Goal: Task Accomplishment & Management: Complete application form

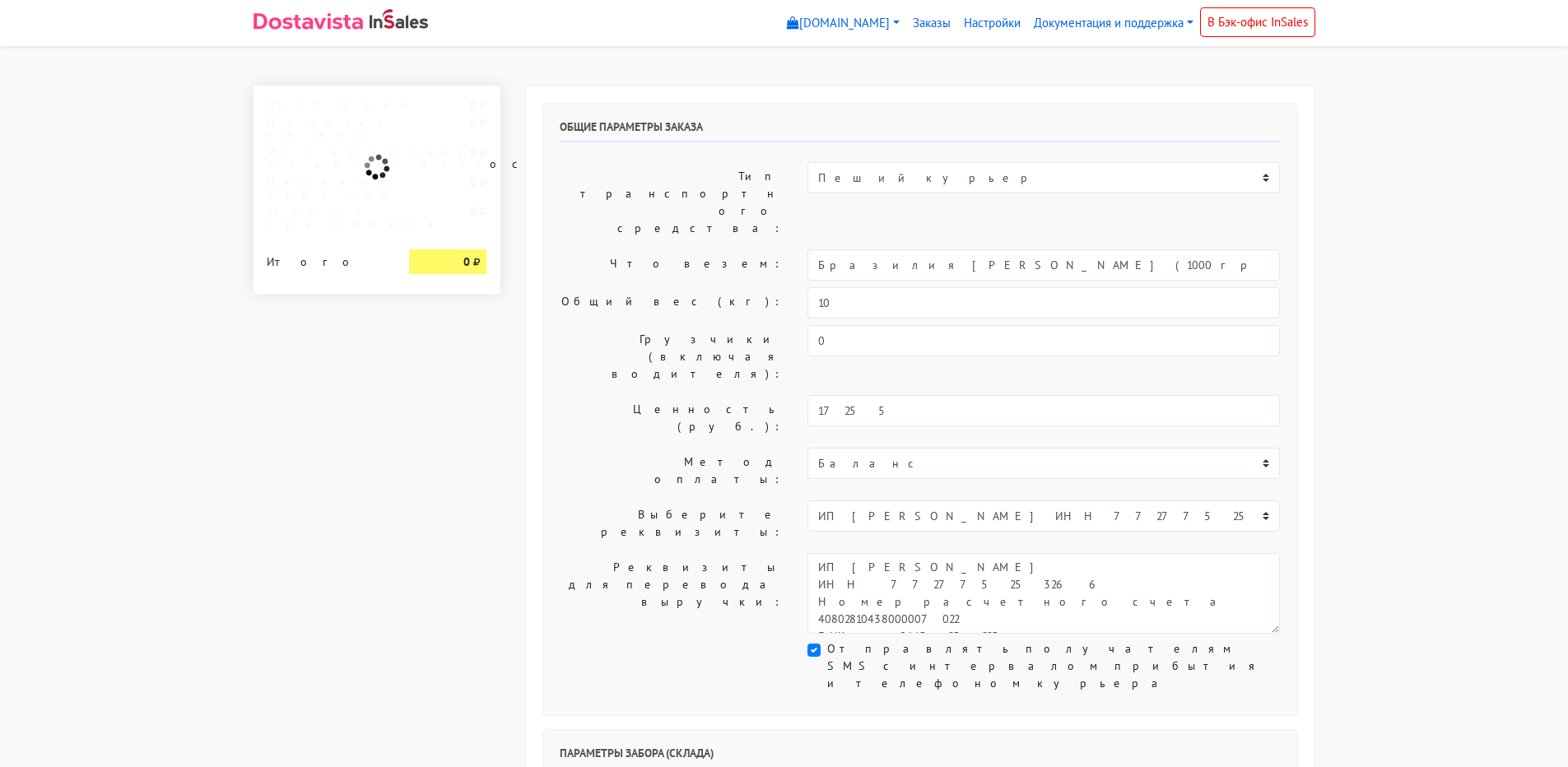
select select "10:00"
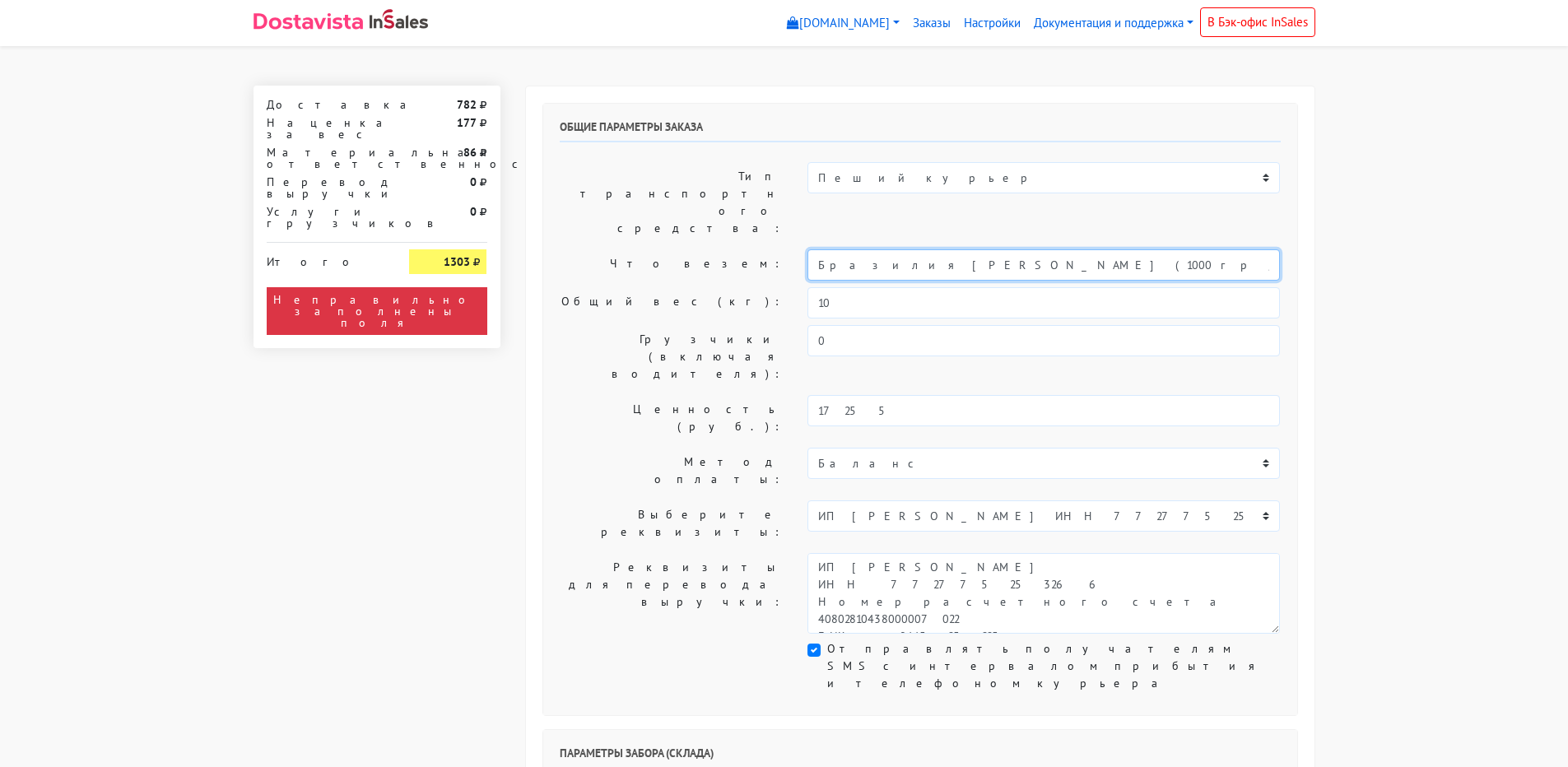
drag, startPoint x: 1097, startPoint y: 220, endPoint x: -71, endPoint y: 213, distance: 1168.0
type input "кофе"
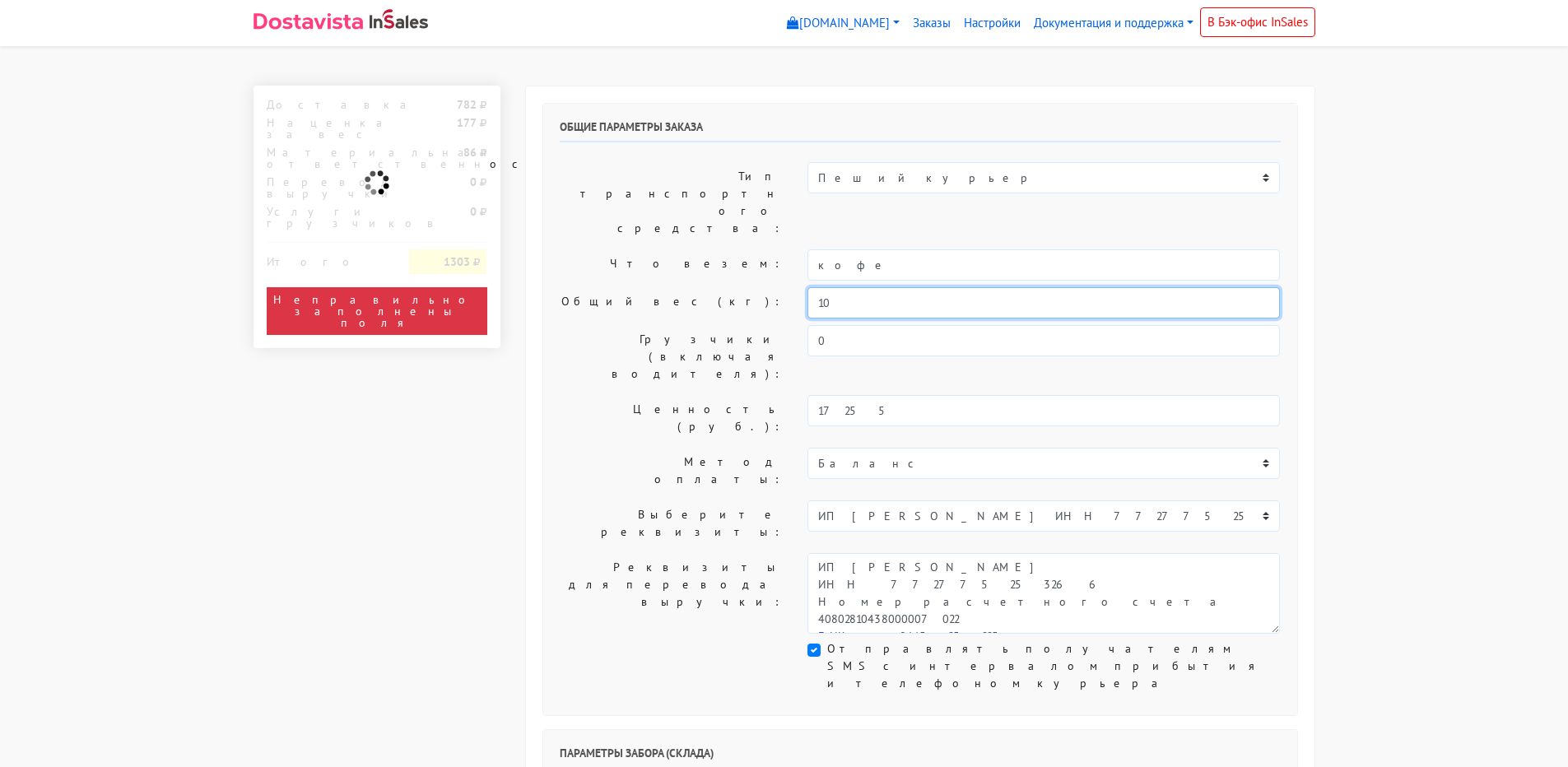
click at [853, 287] on input "10" at bounding box center [1043, 303] width 472 height 32
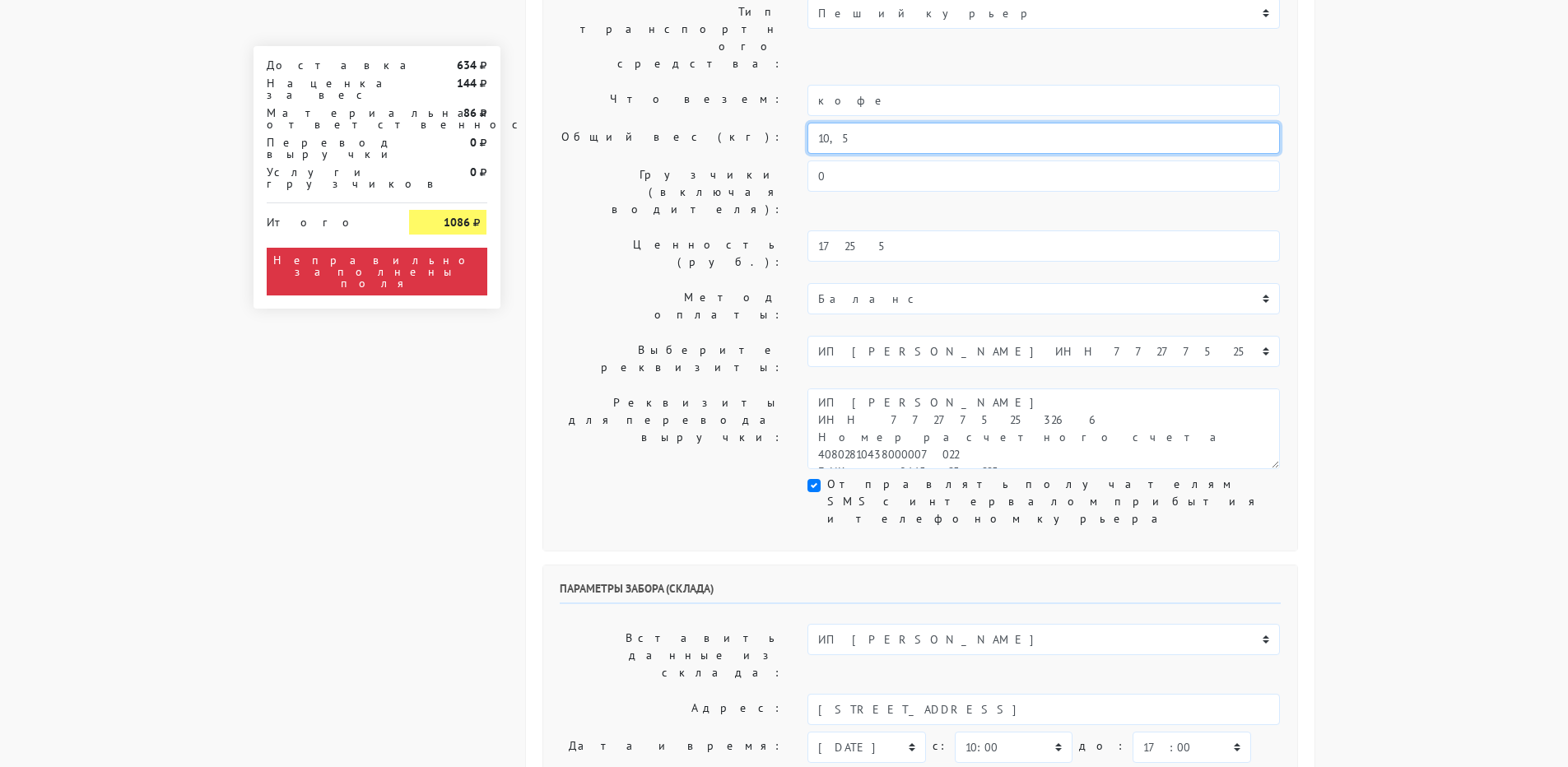
scroll to position [246, 0]
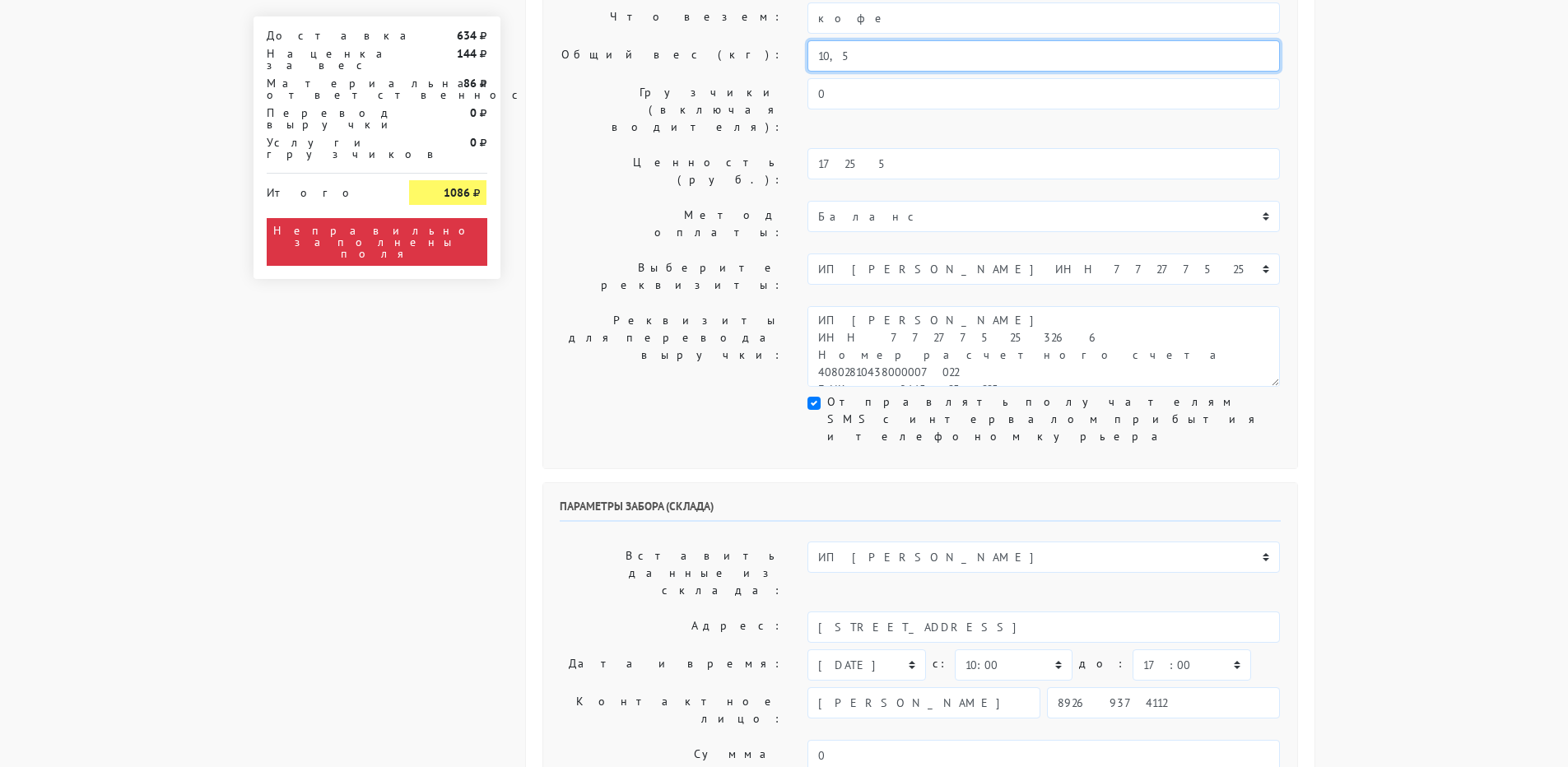
type input "10,5"
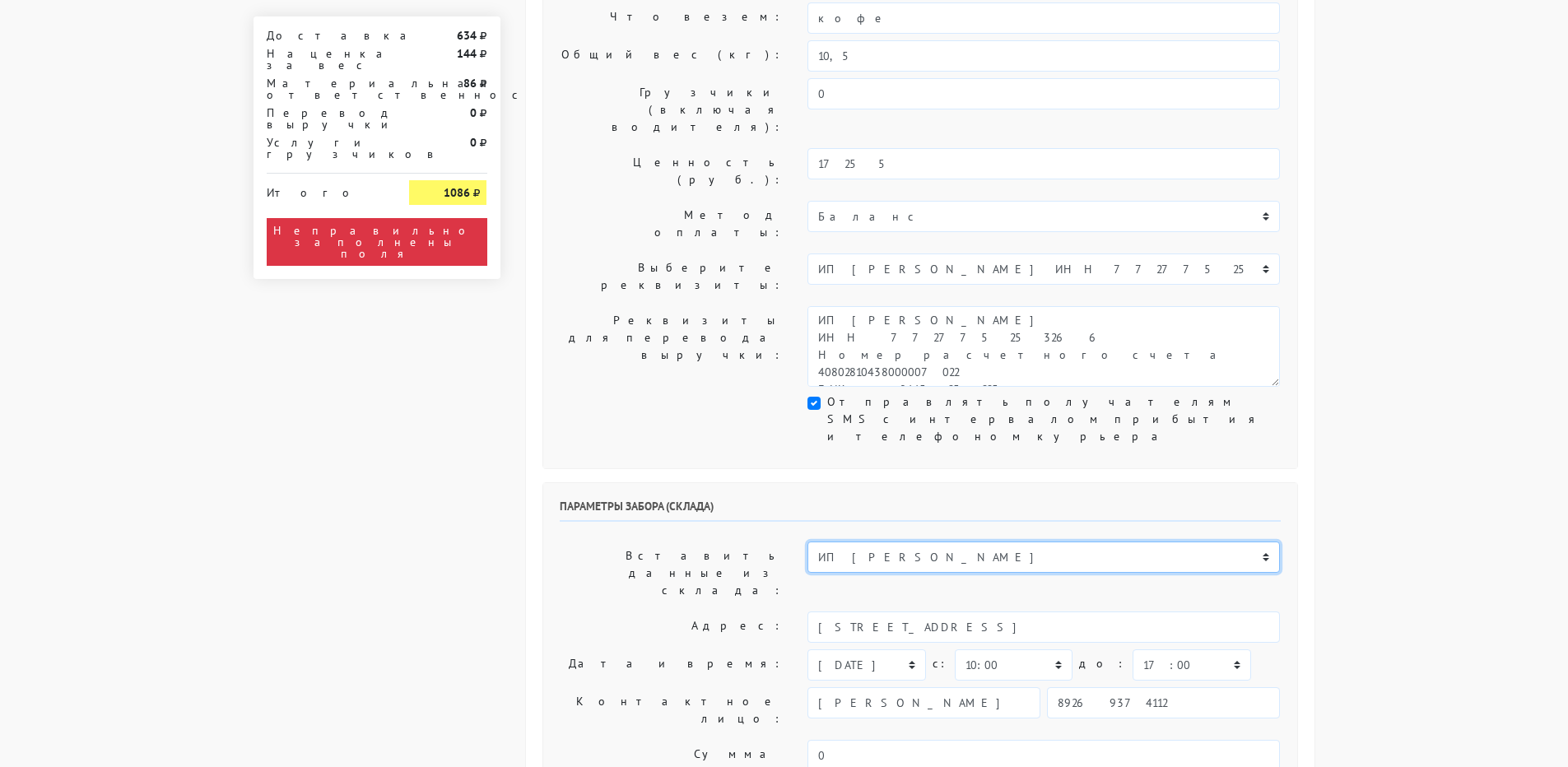
click at [895, 541] on select "ИП [PERSON_NAME] Н1 Н2 Маяк" at bounding box center [1043, 557] width 472 height 32
select select "1268"
click at [807, 541] on select "ИП [PERSON_NAME] Н1 Н2 Маяк" at bounding box center [1043, 557] width 472 height 32
type input "[STREET_ADDRESS]"
select select "08:00"
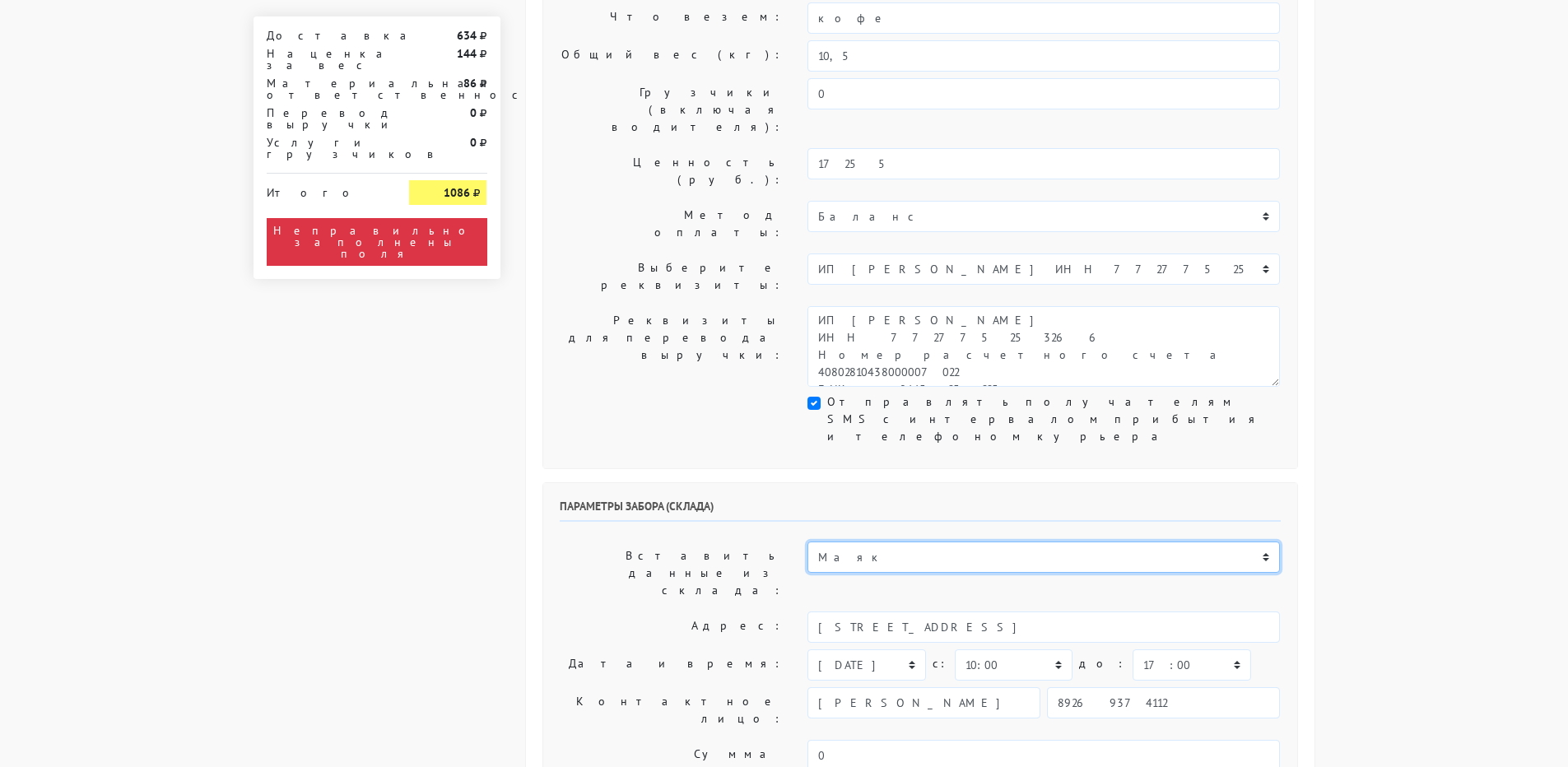
type input "9269374112"
type textarea "БЦ "Панорама" в холле первого этажа слева кофейня Дайте Два"
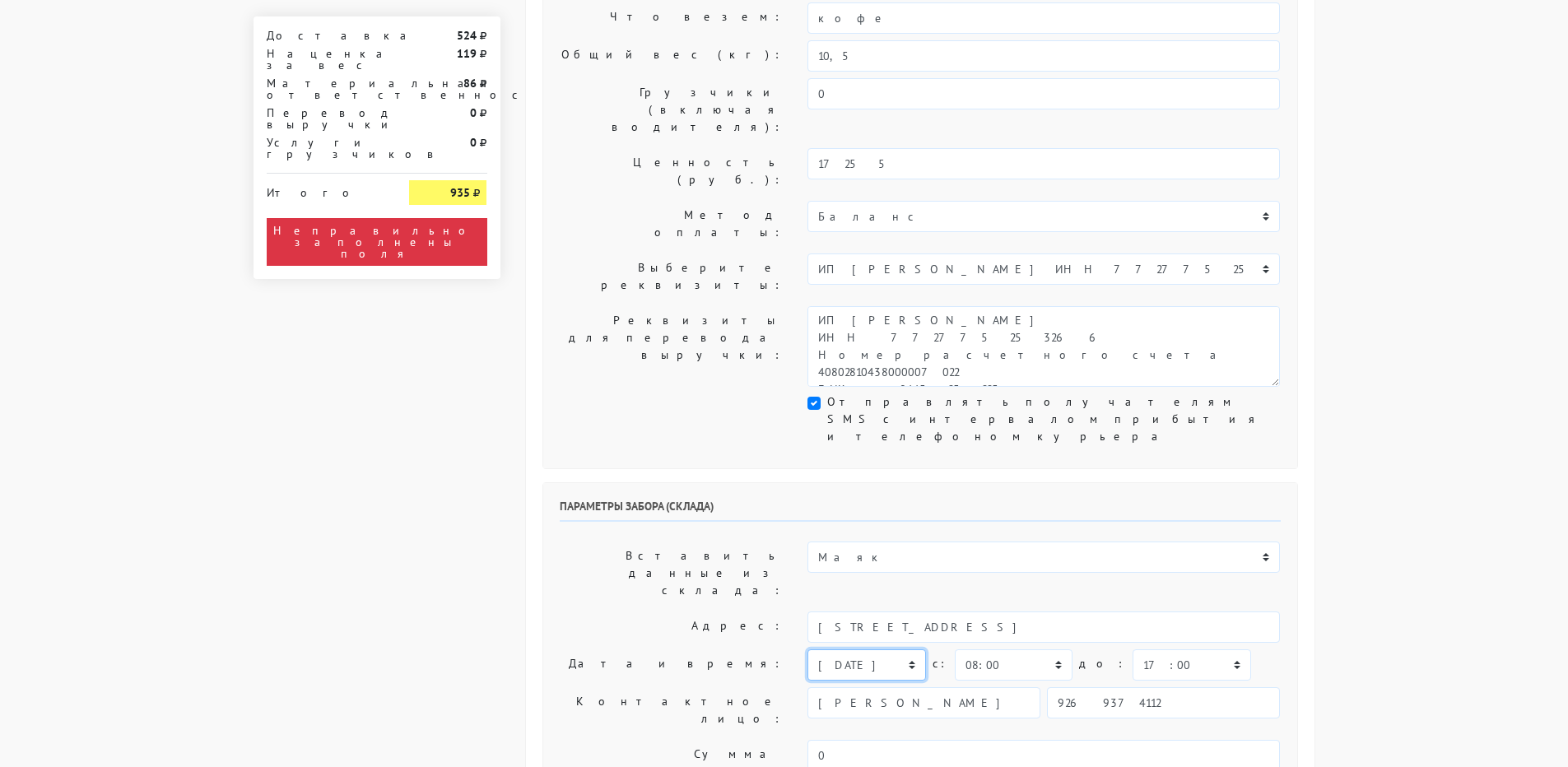
click at [912, 650] on select "[DATE] [DATE] [DATE] [DATE] [DATE] [DATE] [DATE] [DATE] [DATE]" at bounding box center [865, 665] width 117 height 32
click at [807, 650] on select "[DATE] [DATE] [DATE] [DATE] [DATE] [DATE] [DATE] [DATE] [DATE]" at bounding box center [865, 665] width 117 height 32
click at [1023, 650] on select "00:00 00:30 01:00 01:30 02:00 02:30 03:00 03:30 04:00 04:30 05:00 05:30 06:00 0…" at bounding box center [1013, 665] width 117 height 32
select select "08:30"
click at [955, 650] on select "00:00 00:30 01:00 01:30 02:00 02:30 03:00 03:30 04:00 04:30 05:00 05:30 06:00 0…" at bounding box center [1013, 665] width 117 height 32
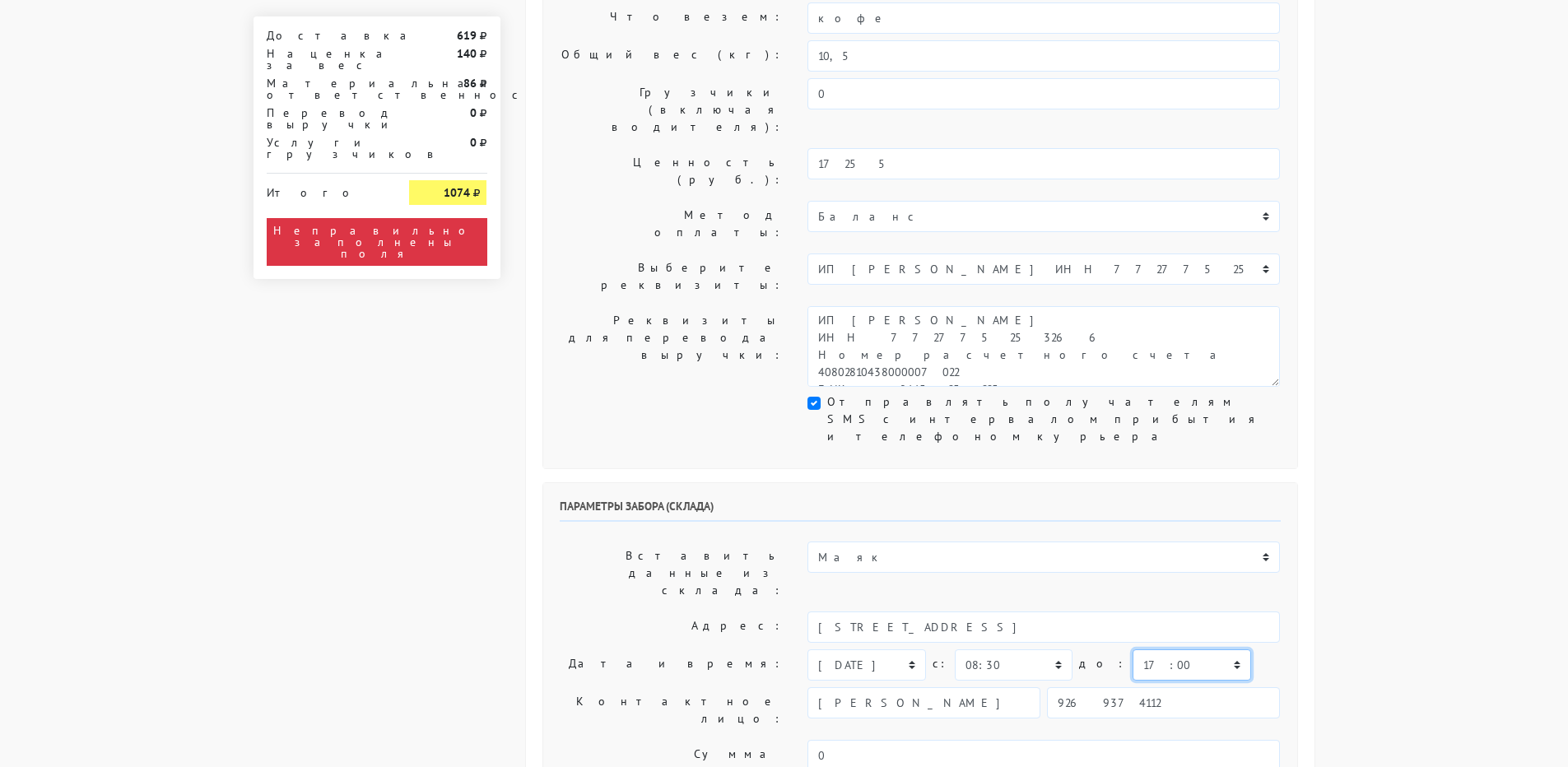
click at [1139, 650] on select "00:00 00:30 01:00 01:30 02:00 02:30 03:00 03:30 04:00 04:30 05:00 05:30 06:00 0…" at bounding box center [1191, 665] width 117 height 32
select select "10:00"
click at [1132, 650] on select "00:00 00:30 01:00 01:30 02:00 02:30 03:00 03:30 04:00 04:30 05:00 05:30 06:00 0…" at bounding box center [1191, 665] width 117 height 32
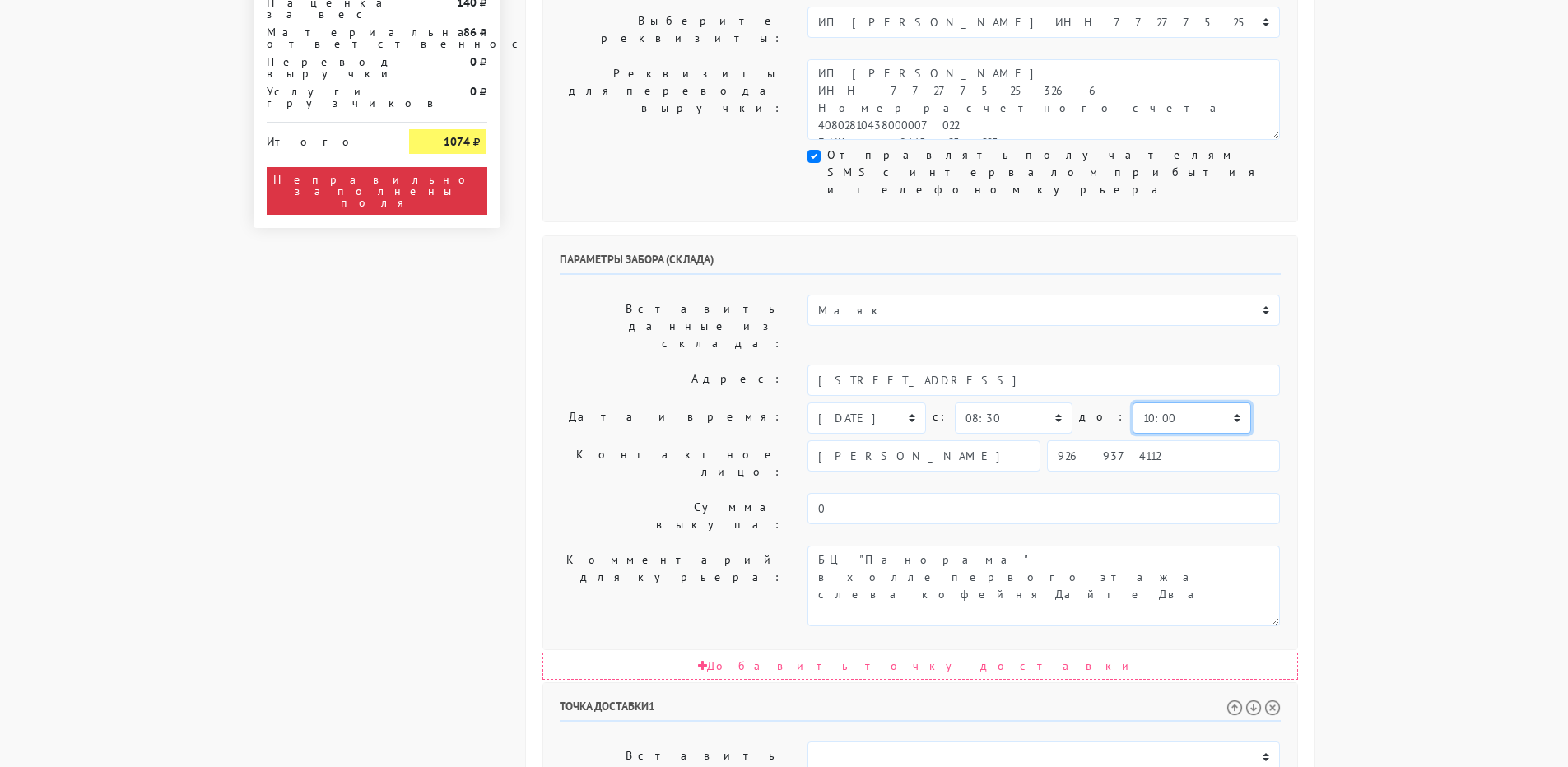
scroll to position [576, 0]
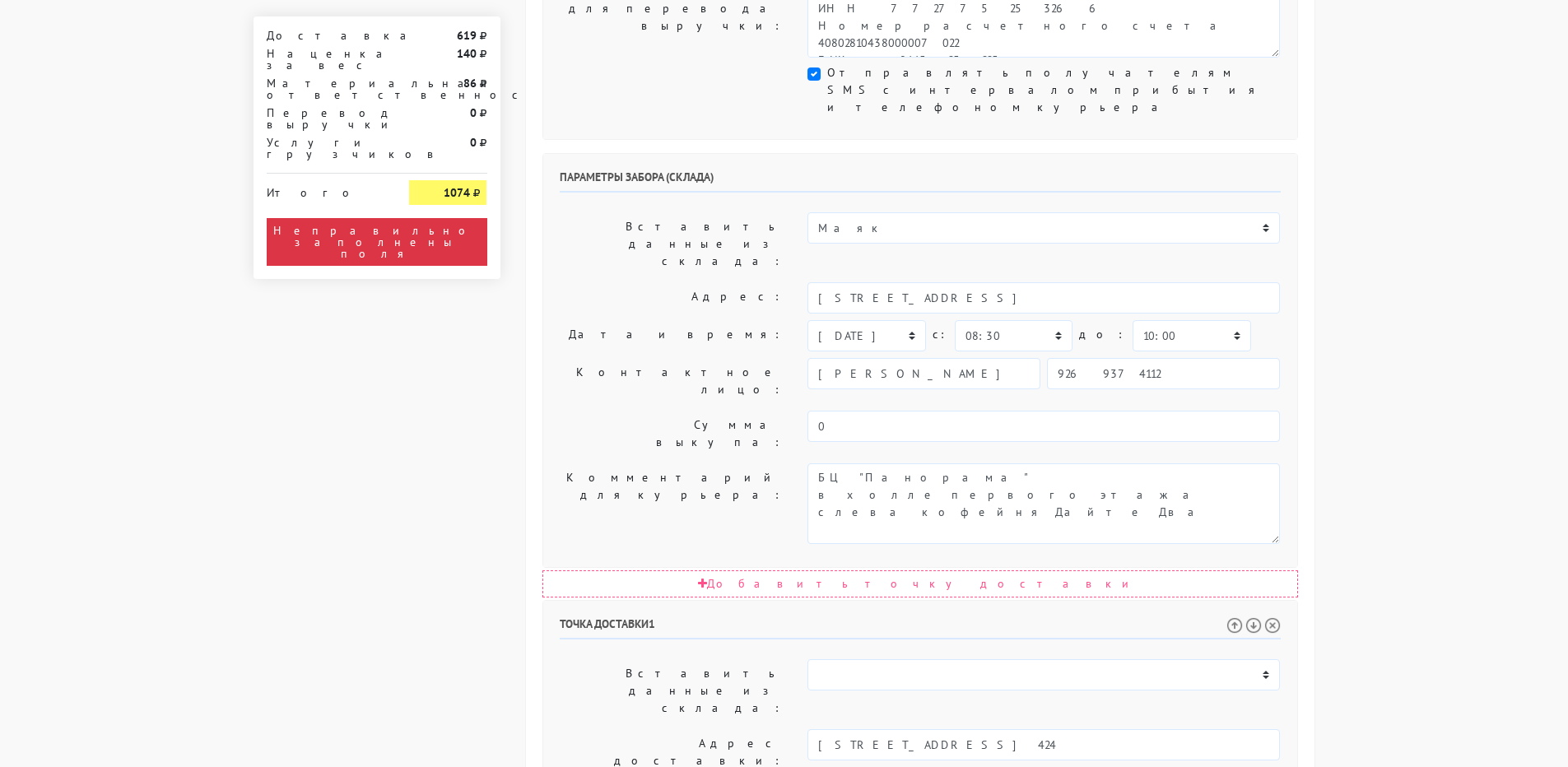
select select "[DATE]"
select select "10:00"
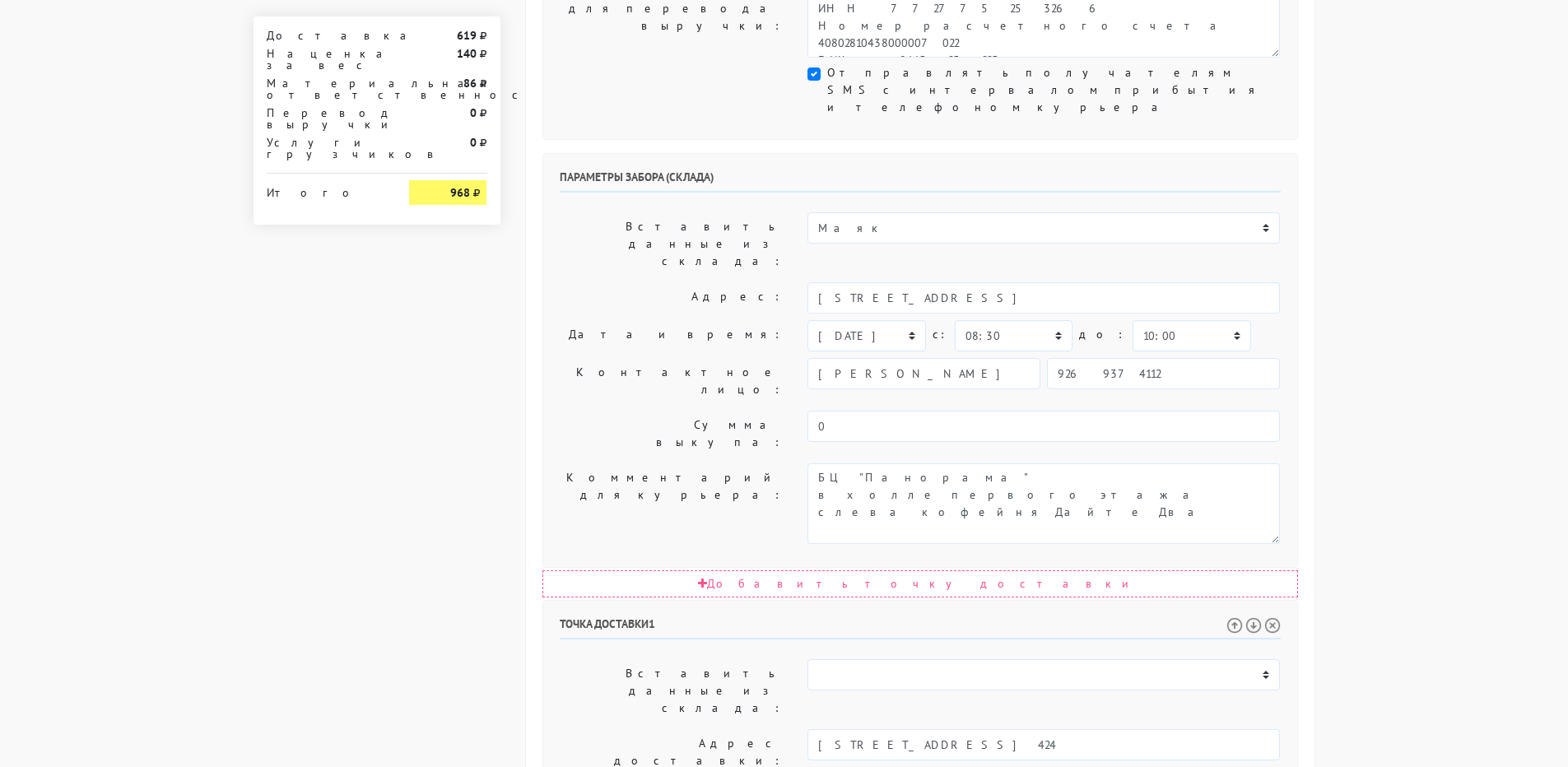
select select "14:00"
click at [888, 282] on input "[STREET_ADDRESS]" at bounding box center [1043, 298] width 472 height 32
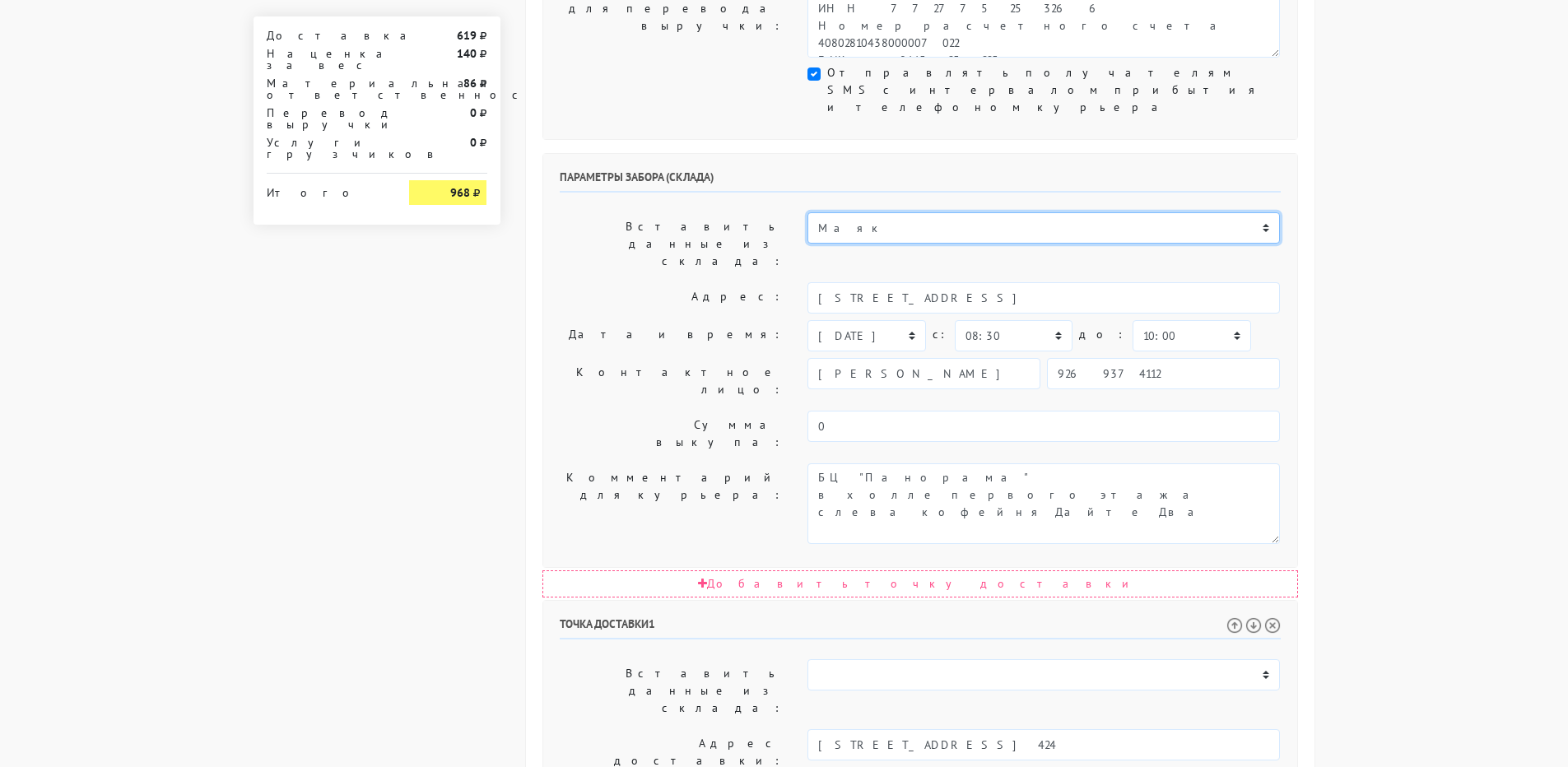
click at [886, 212] on select "ИП [PERSON_NAME] Н1 Н2 Маяк" at bounding box center [1043, 228] width 472 height 32
select select "255"
click at [807, 212] on select "ИП [PERSON_NAME] Н1 Н2 Маяк" at bounding box center [1043, 228] width 472 height 32
type input "[STREET_ADDRESS]"
select select "10:00"
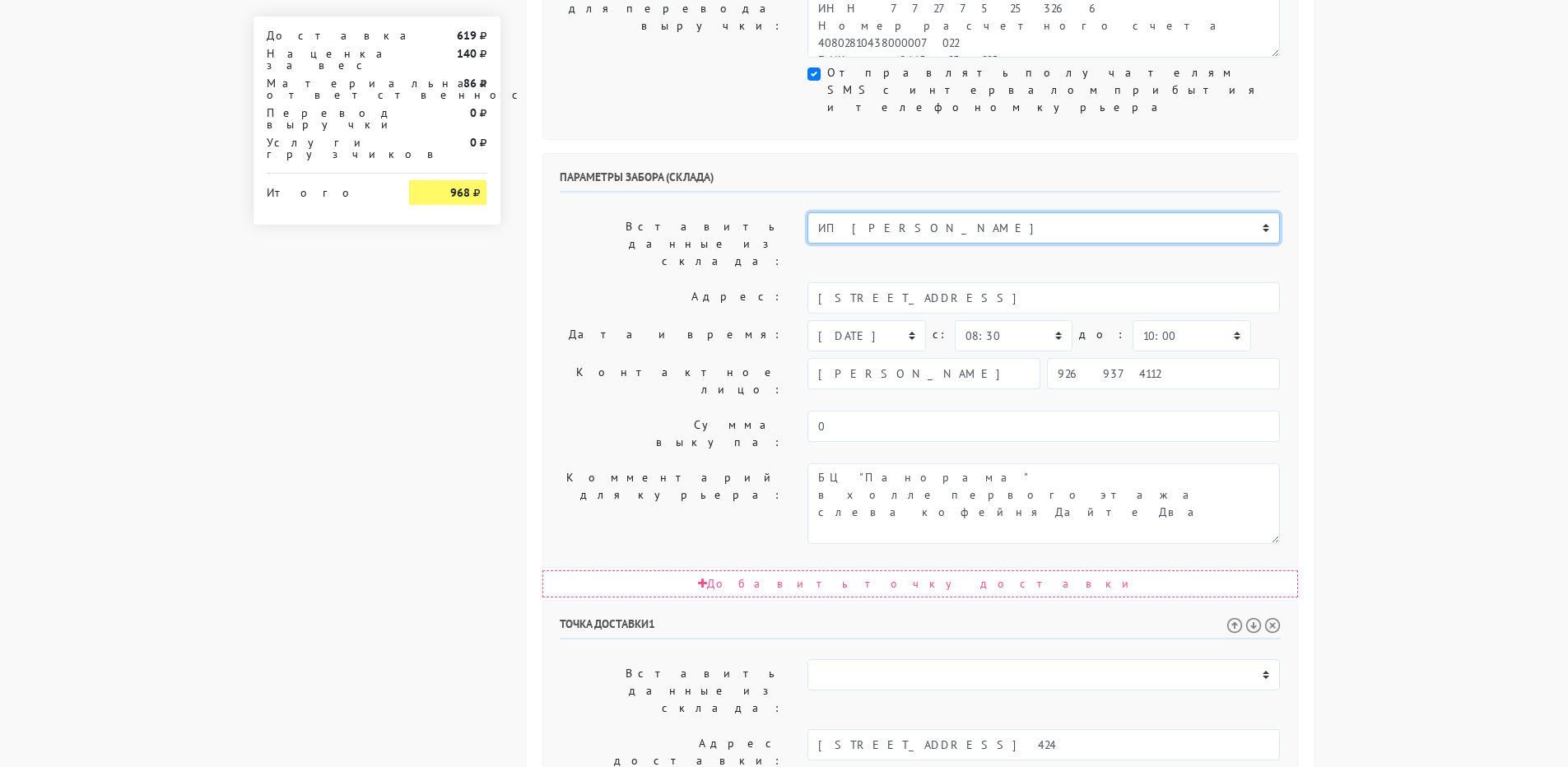
select select "17:00"
type input "89269374112"
type textarea "Заход со стороны Верейская 29 стр 139"
click at [867, 212] on select "ИП [PERSON_NAME] Н1 Н2 Маяк" at bounding box center [1043, 228] width 472 height 32
select select "1264"
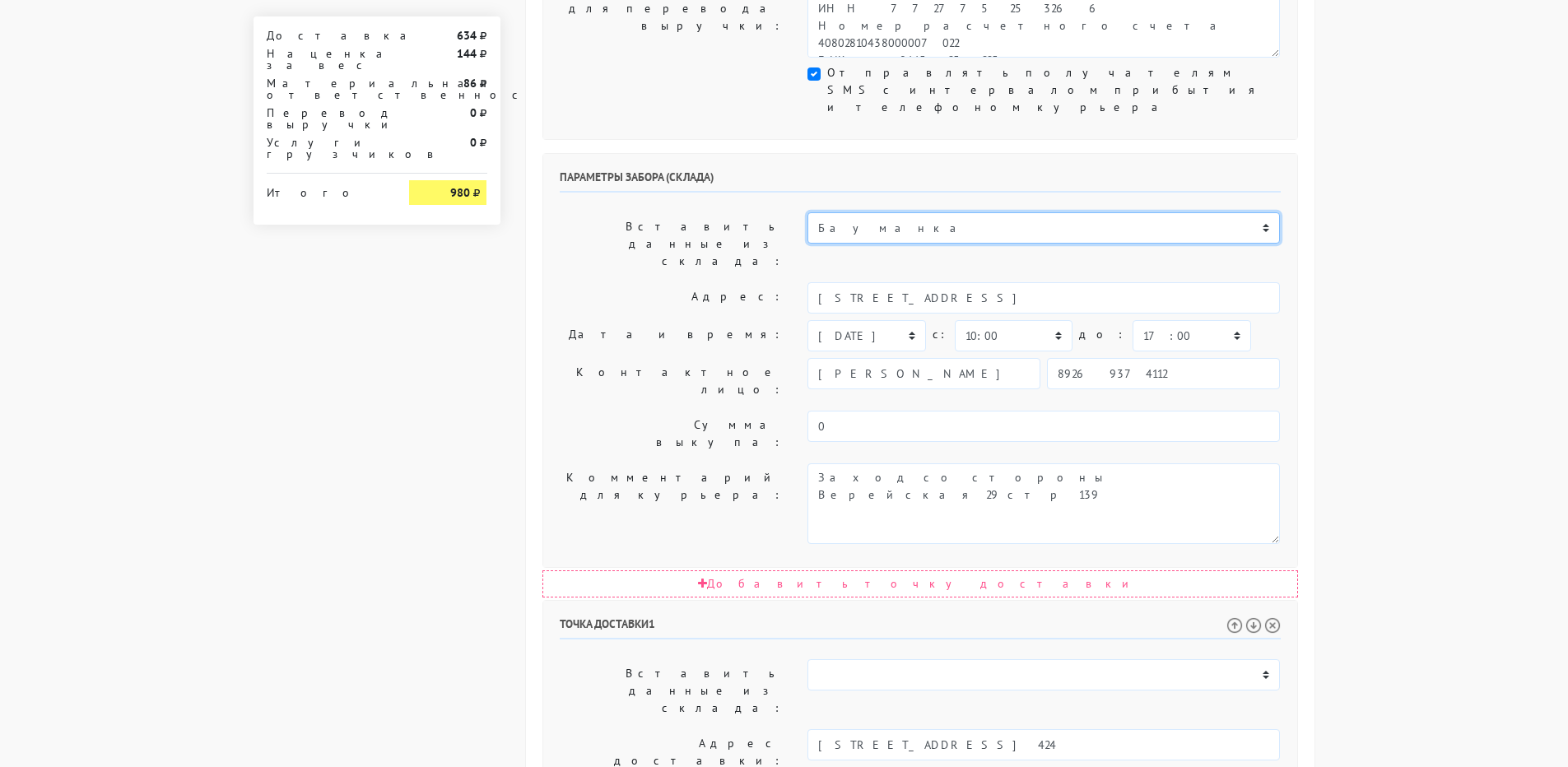
click at [807, 212] on select "ИП [PERSON_NAME] Н1 Н2 Маяк" at bounding box center [1043, 228] width 472 height 32
type input "[STREET_ADDRESS]"
select select "07:30"
select select "16:00"
type input "9269374112"
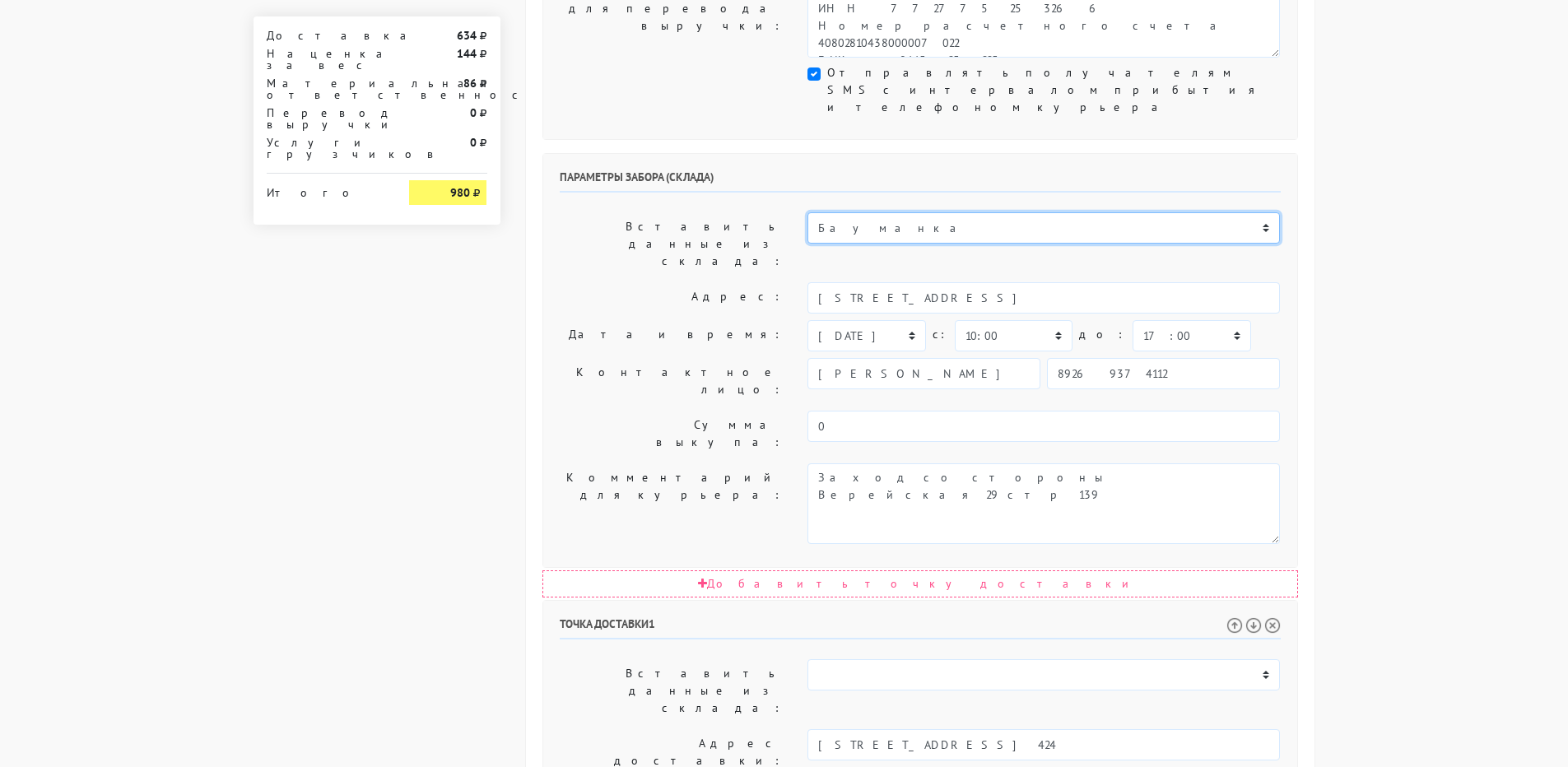
type textarea "БЦ [PERSON_NAME] в холле первого этажа слева кофейня Дайте Два"
click at [864, 212] on select "ИП [PERSON_NAME] Н1 Н2 Маяк" at bounding box center [1043, 228] width 472 height 32
select select "1265"
click at [807, 212] on select "ИП [PERSON_NAME] Н1 Н2 Маяк" at bounding box center [1043, 228] width 472 height 32
type input "[STREET_ADDRESS]"
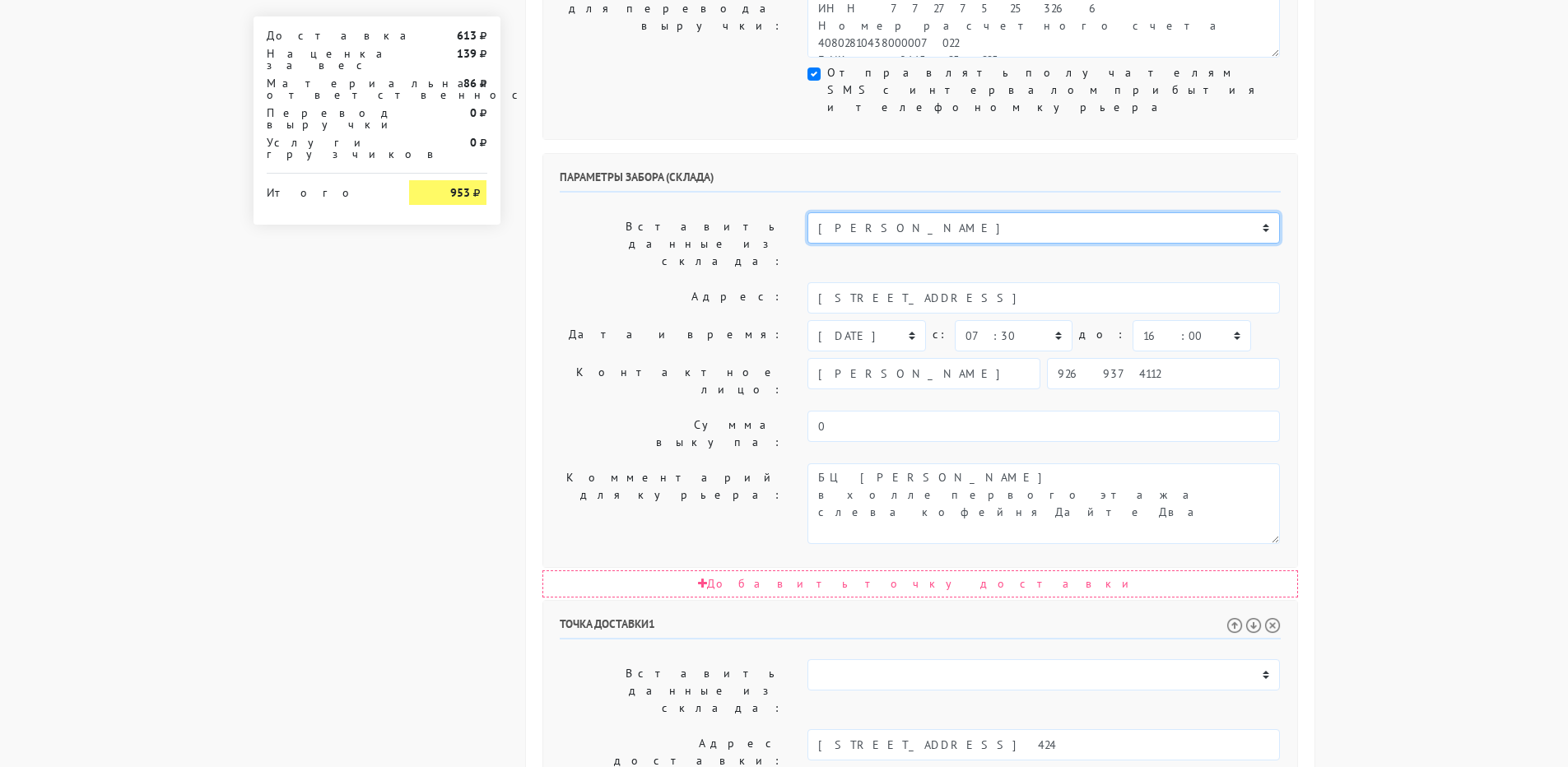
select select "08:30"
select select "17:00"
type textarea "БЦ [PERSON_NAME] в холле первого этажа слева кофейня Дайте Два"
click at [855, 212] on select "ИП [PERSON_NAME] Н1 Н2 Маяк" at bounding box center [1043, 228] width 472 height 32
select select "1266"
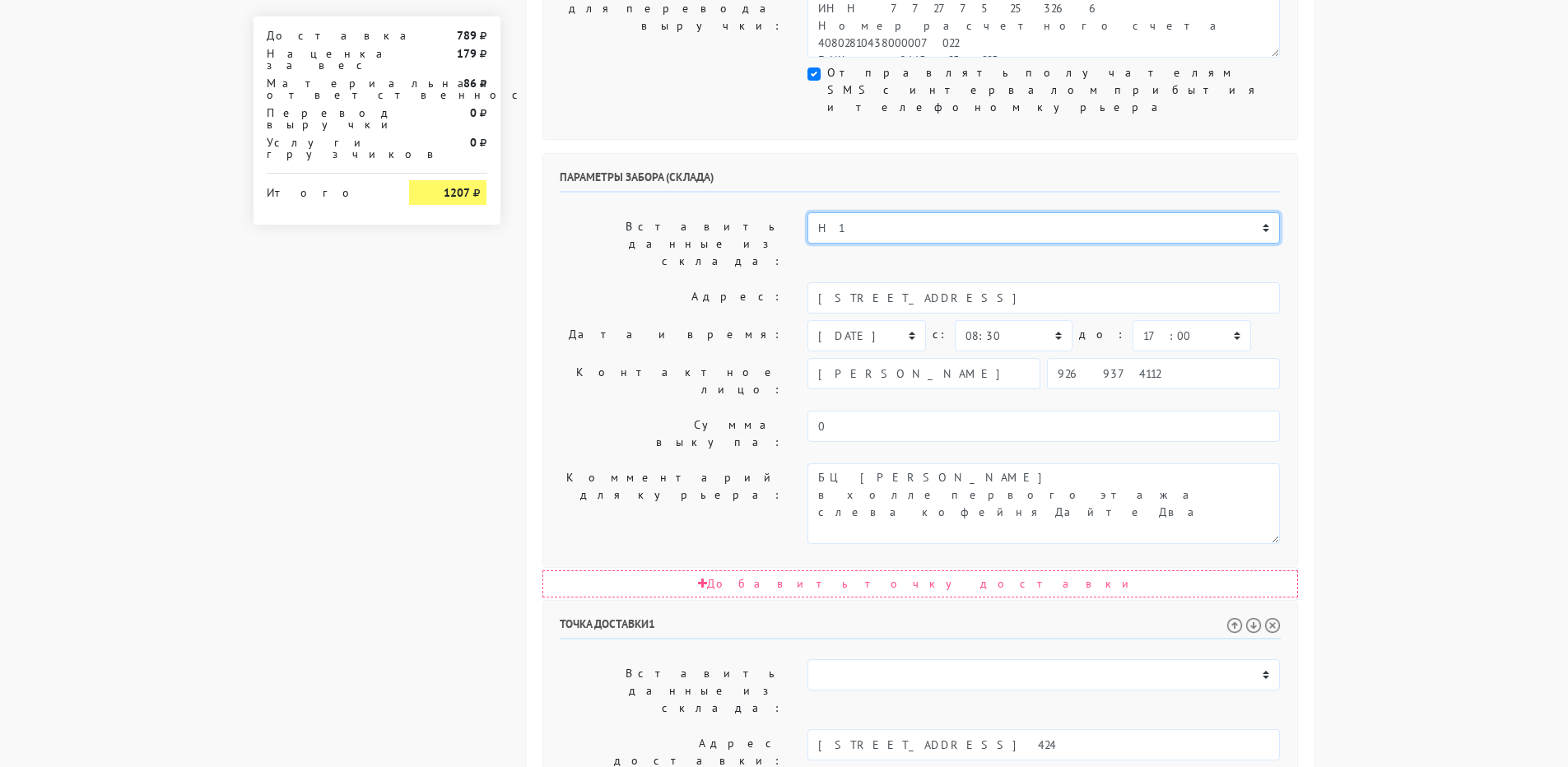
click at [807, 212] on select "ИП [PERSON_NAME] Н1 Н2 Маяк" at bounding box center [1043, 228] width 472 height 32
type input "[STREET_ADDRESS] с.4"
select select "09:00"
select select "16:00"
type textarea "ДК "Новоспасский" в холле первого этажа напротив входа кофейный островок [GEOGR…"
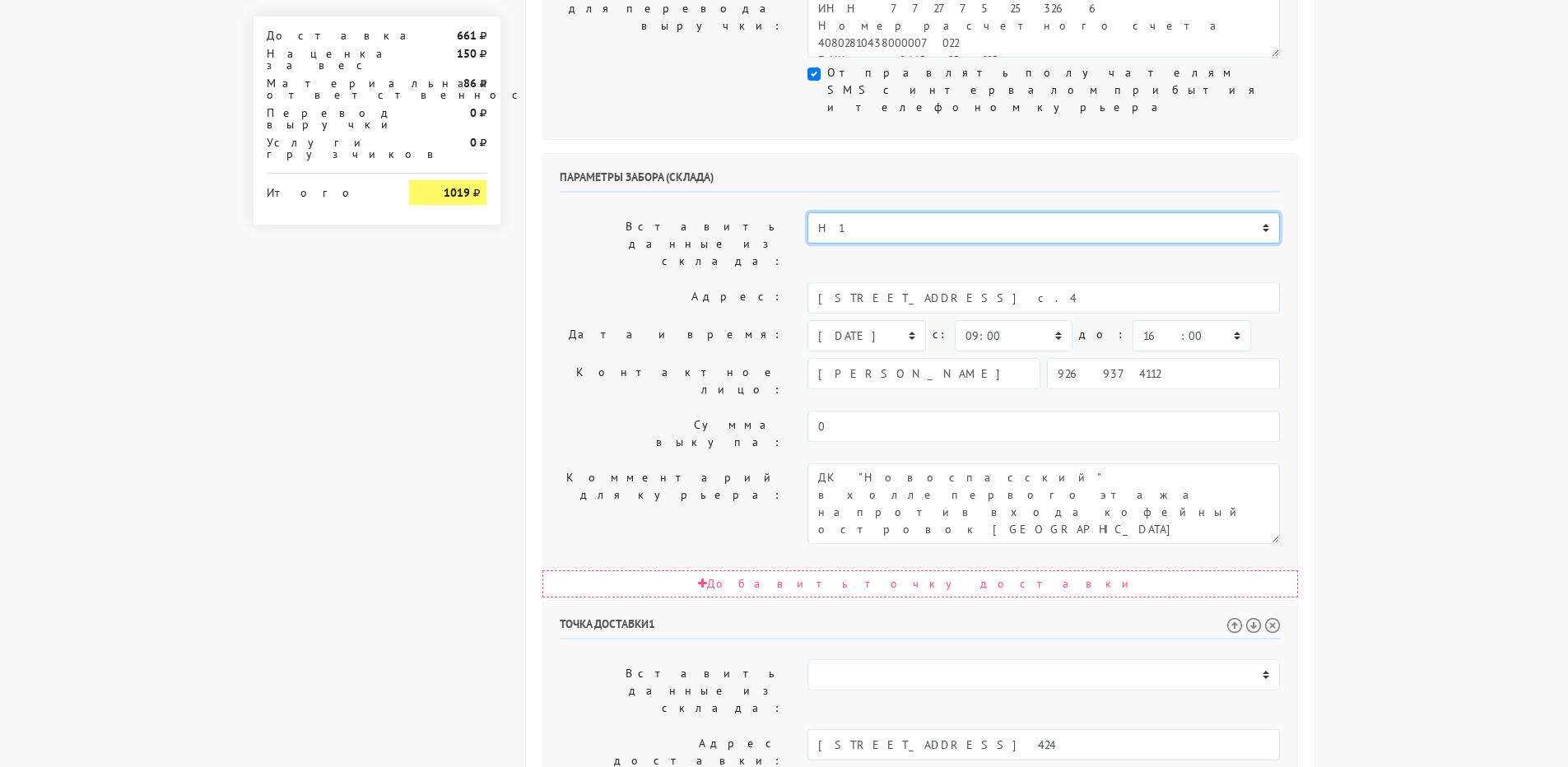
click at [863, 212] on select "ИП [PERSON_NAME] Н1 Н2 Маяк" at bounding box center [1043, 228] width 472 height 32
select select "1268"
click at [807, 212] on select "ИП [PERSON_NAME] Н1 Н2 Маяк" at bounding box center [1043, 228] width 472 height 32
type input "[STREET_ADDRESS]"
select select "08:00"
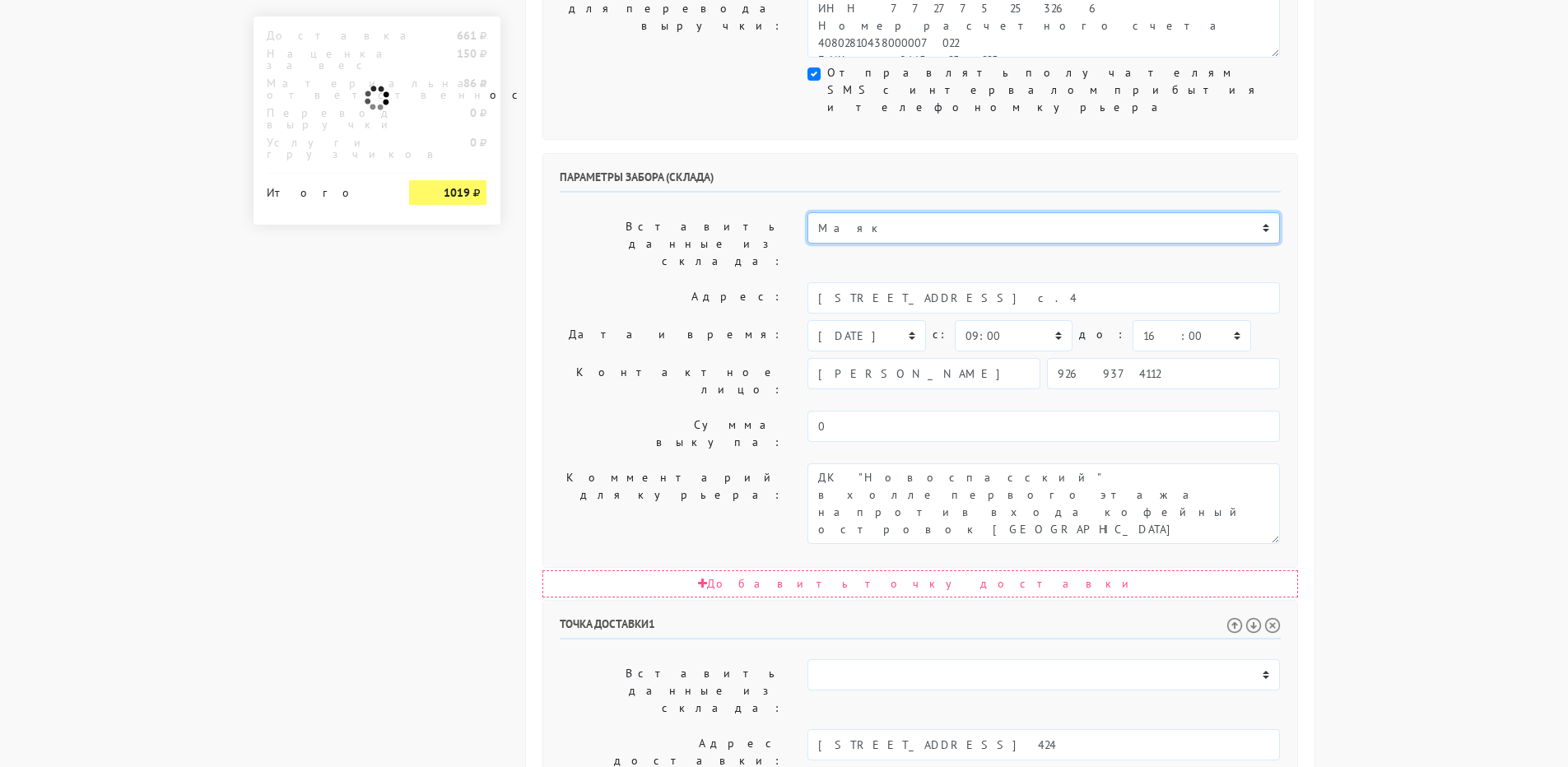
select select "17:00"
type textarea "БЦ "Панорама" в холле первого этажа слева кофейня Дайте Два"
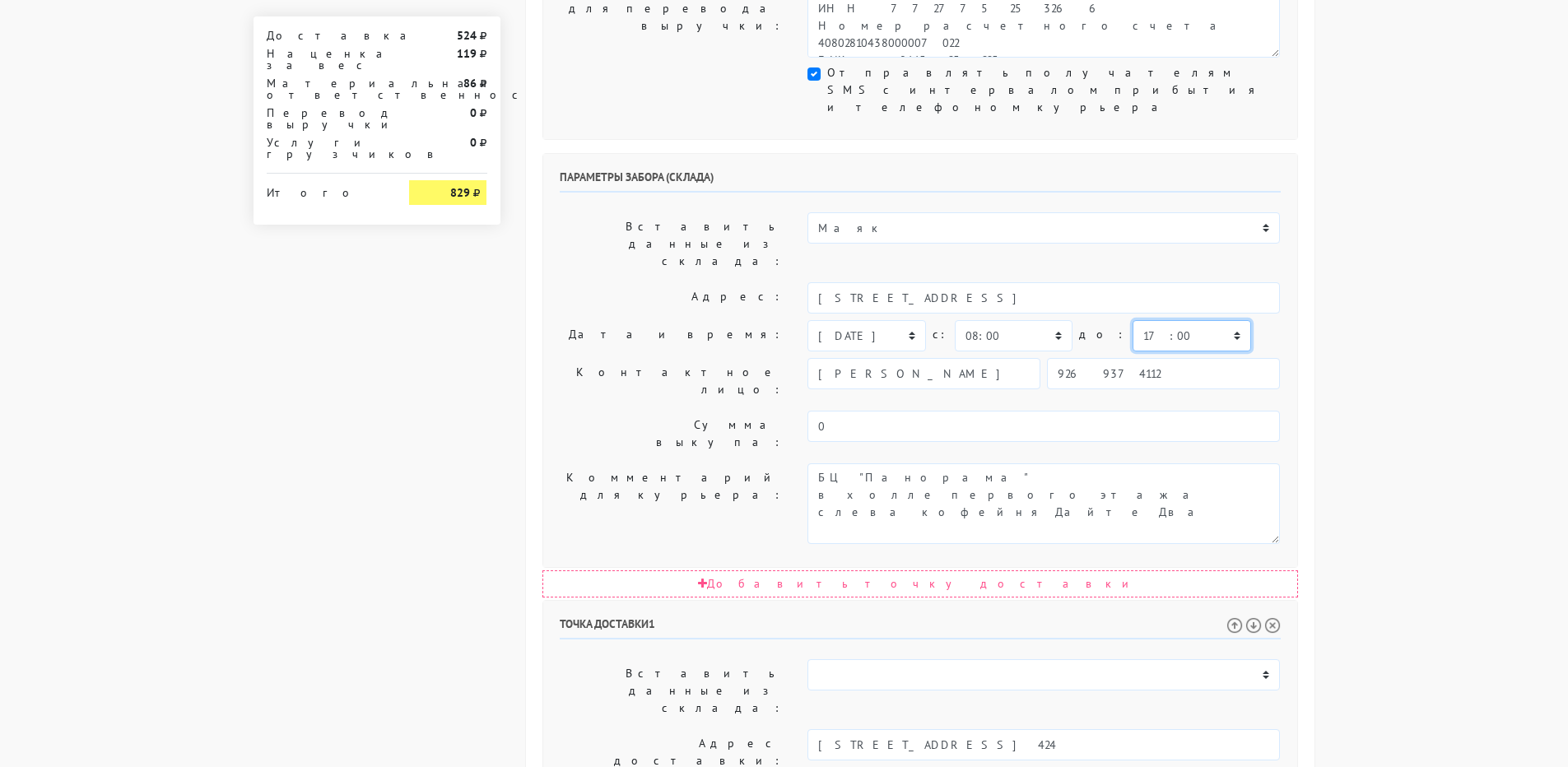
click at [1139, 320] on select "00:00 00:30 01:00 01:30 02:00 02:30 03:00 03:30 04:00 04:30 05:00 05:30 06:00 0…" at bounding box center [1191, 336] width 117 height 32
select select "13:00"
click at [1132, 320] on select "00:00 00:30 01:00 01:30 02:00 02:30 03:00 03:30 04:00 04:30 05:00 05:30 06:00 0…" at bounding box center [1191, 336] width 117 height 32
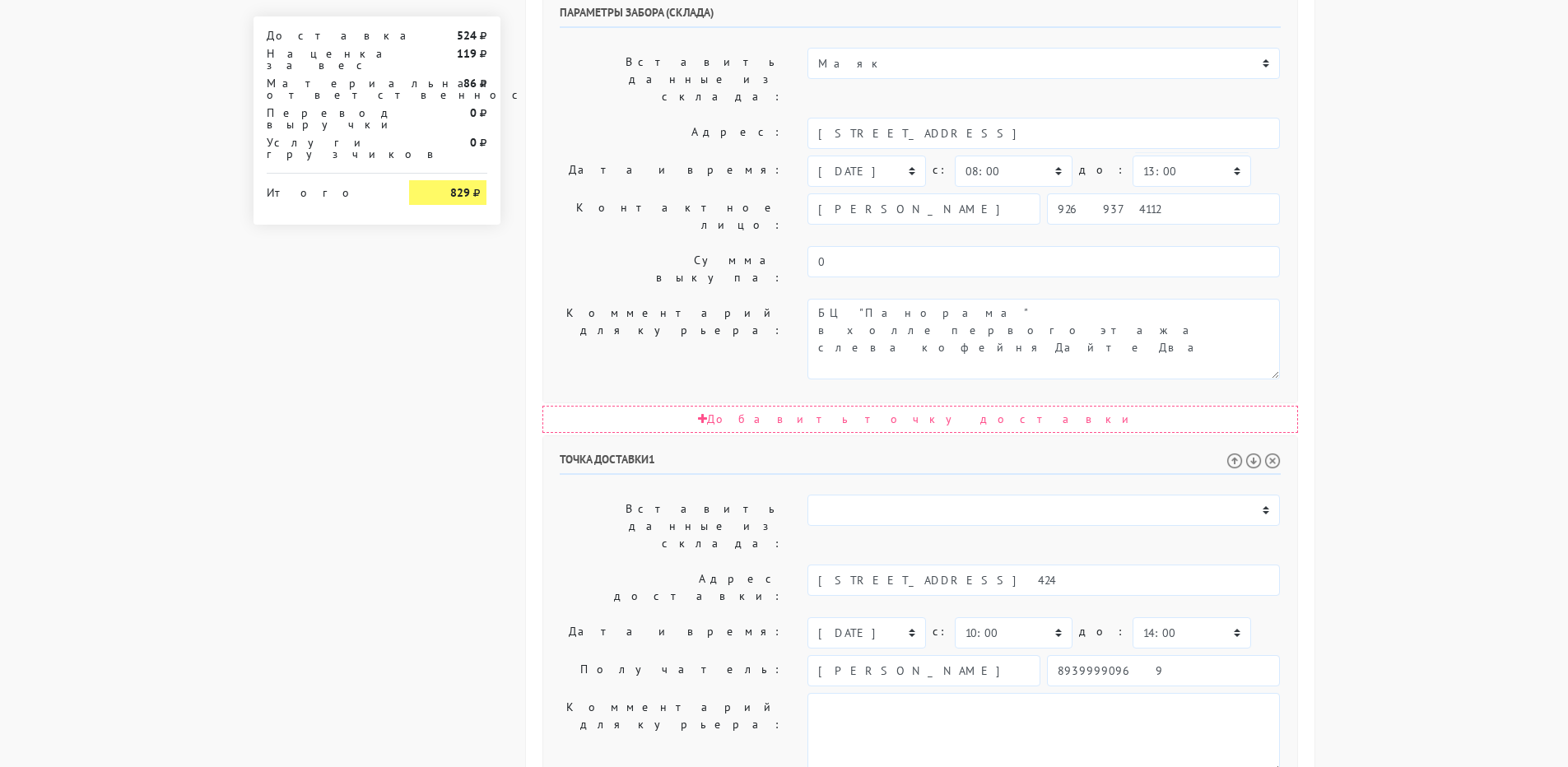
drag, startPoint x: 860, startPoint y: 563, endPoint x: 665, endPoint y: 526, distance: 198.5
click at [669, 530] on div "Точка доставки 1 Вставить данные из склада: ИП [PERSON_NAME] Н1 Н2 c: 0 0" at bounding box center [920, 722] width 754 height 571
click at [815, 299] on textarea "Заход со стороны Верейская 29 стр 139" at bounding box center [1043, 339] width 472 height 81
paste textarea "3520"
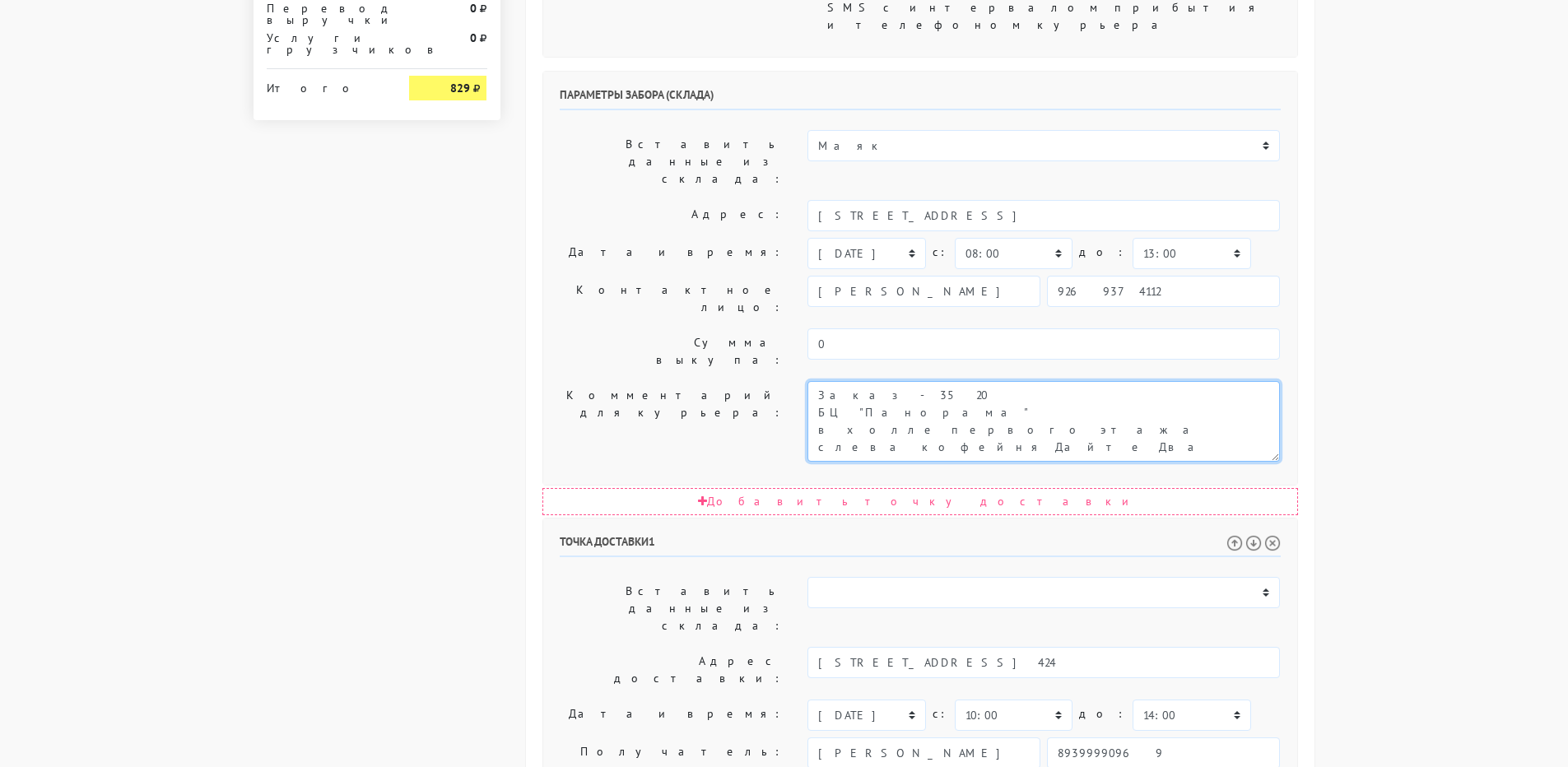
scroll to position [751, 0]
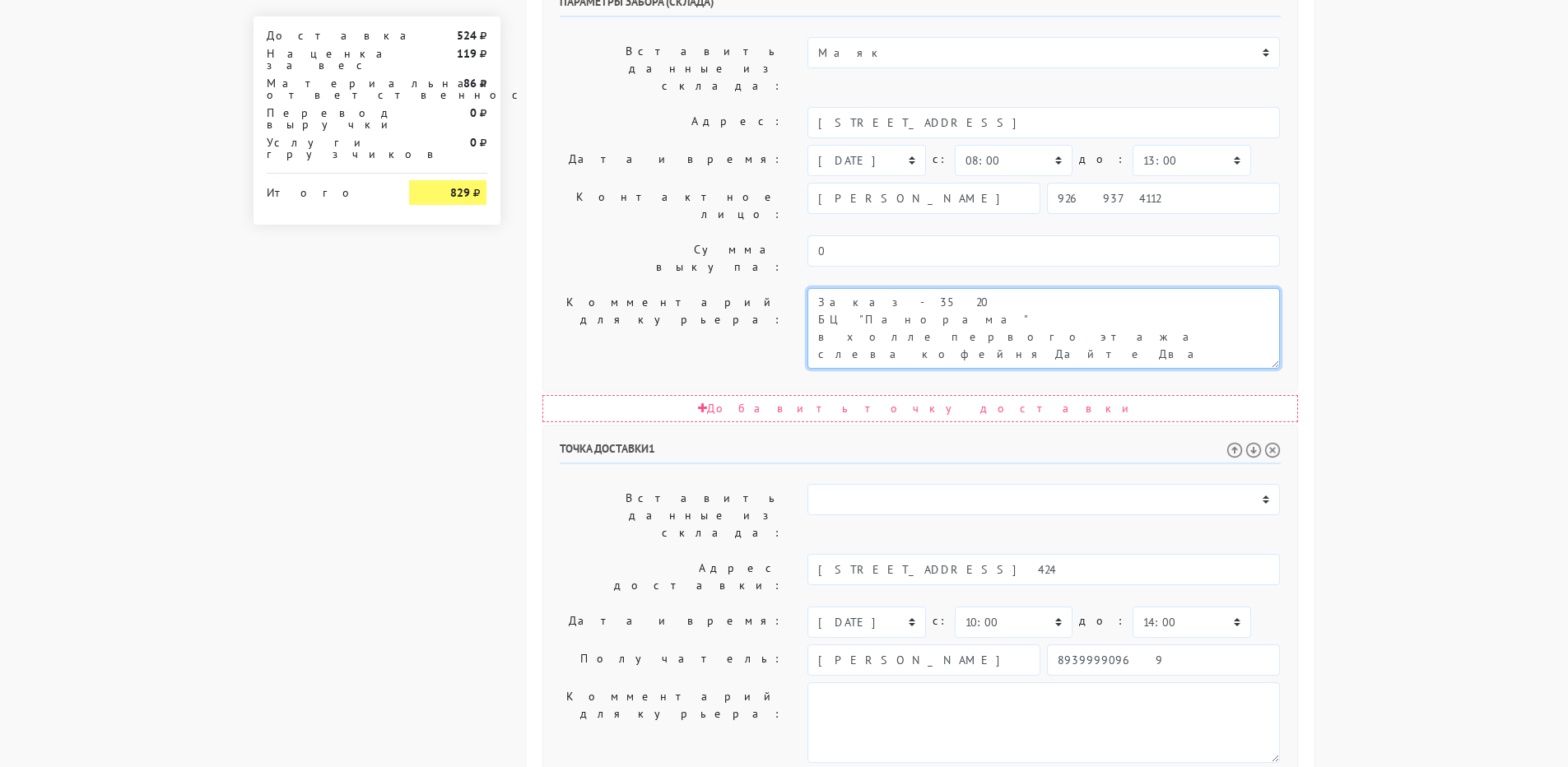
type textarea "Заказ - 3520 БЦ "Панорама" в холле первого этажа слева кофейня Дайте Два"
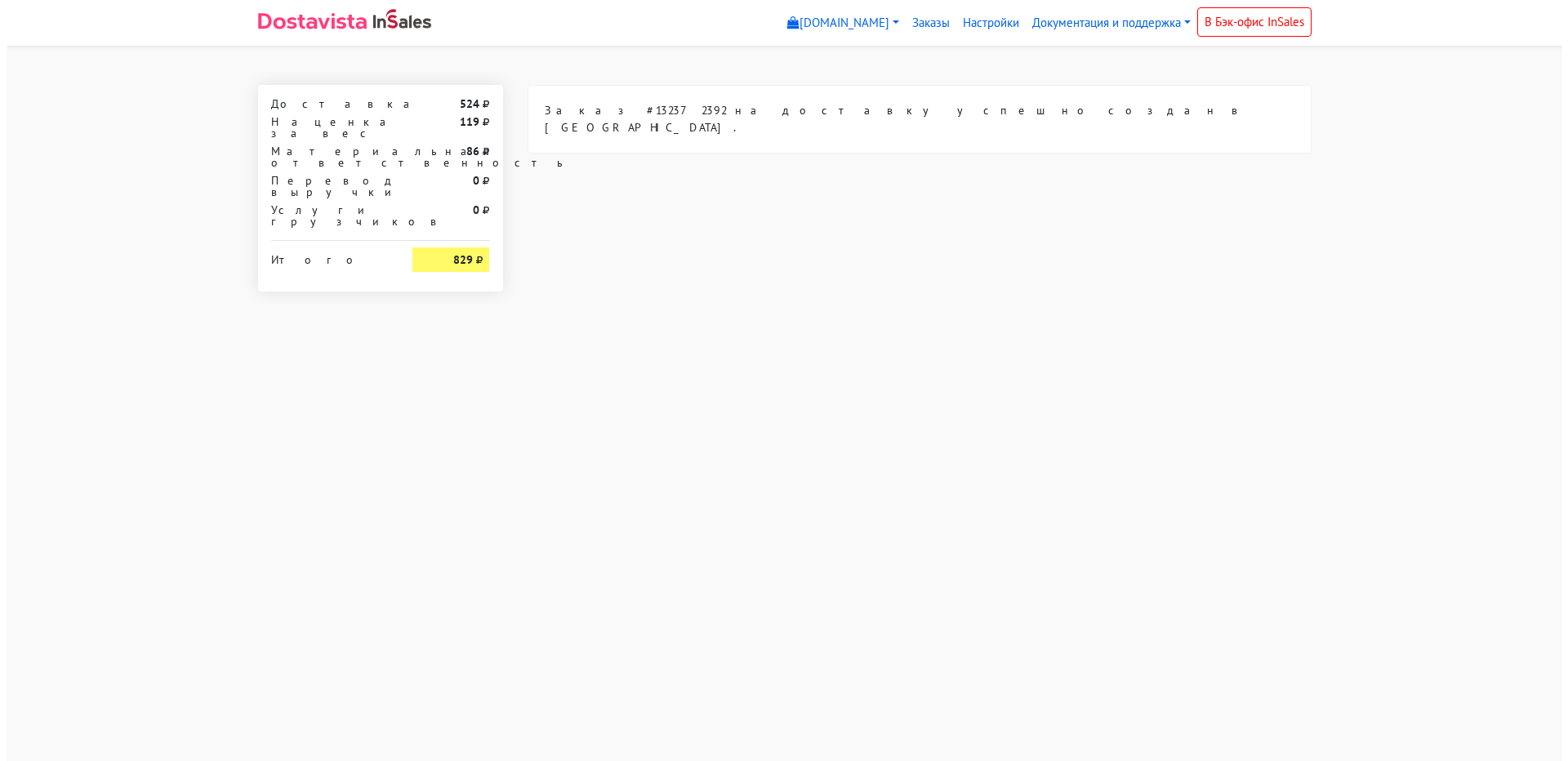
scroll to position [0, 0]
